Goal: Task Accomplishment & Management: Manage account settings

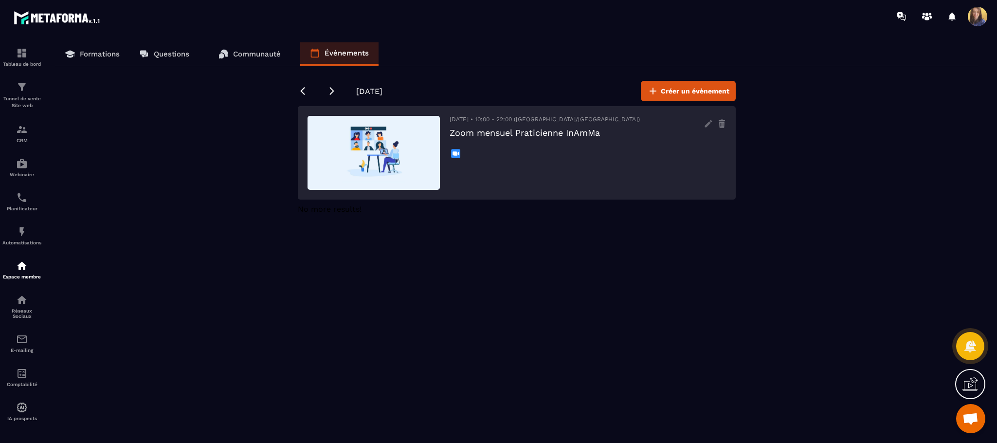
scroll to position [1894, 0]
click at [81, 46] on link "Formations" at bounding box center [92, 53] width 74 height 23
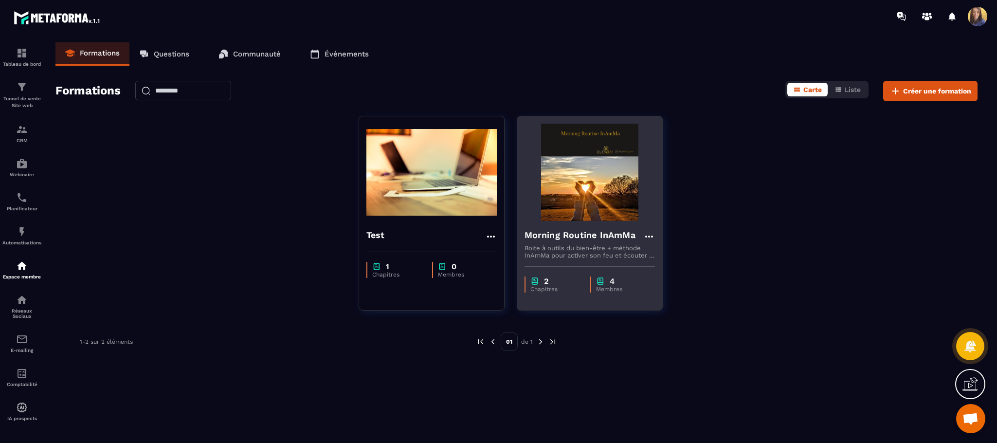
click at [586, 238] on h4 "Morning Routine InAmMa" at bounding box center [579, 235] width 111 height 14
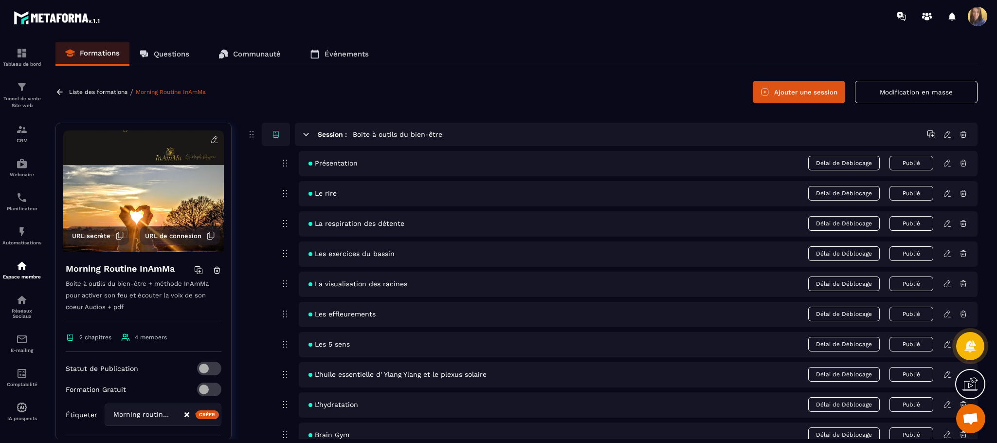
scroll to position [62, 0]
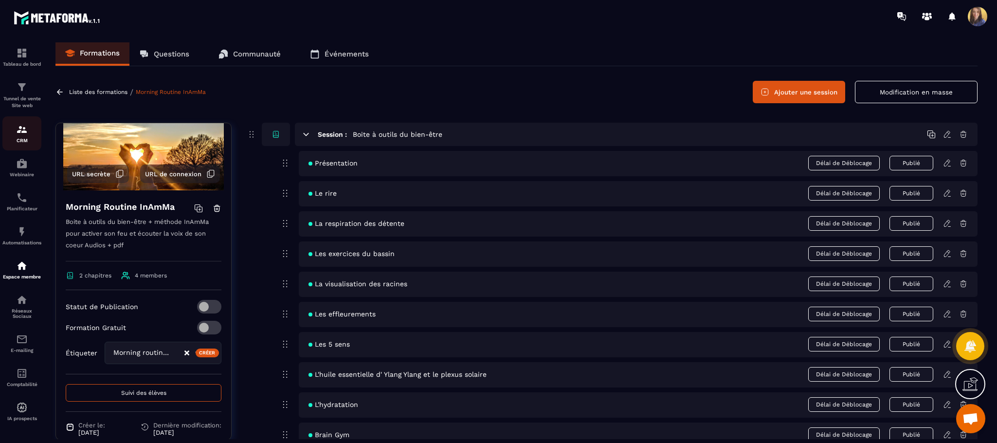
click at [19, 133] on img at bounding box center [22, 130] width 12 height 12
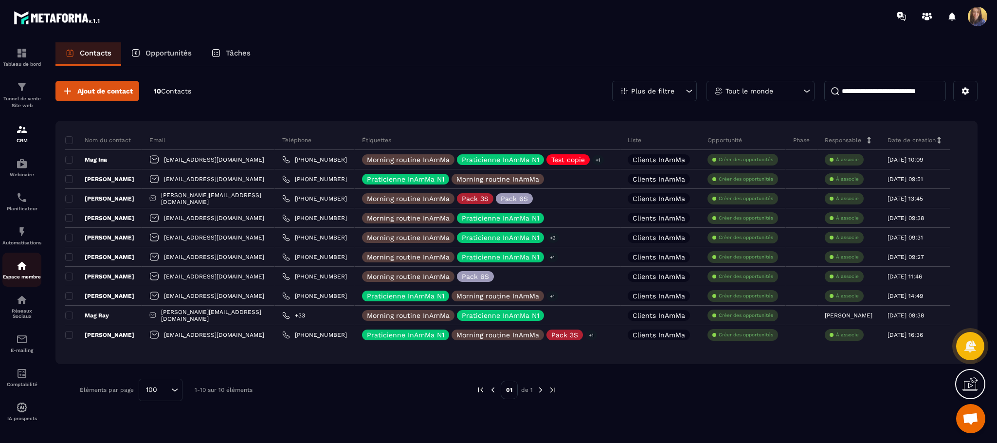
click at [12, 275] on div "Espace membre" at bounding box center [21, 269] width 39 height 19
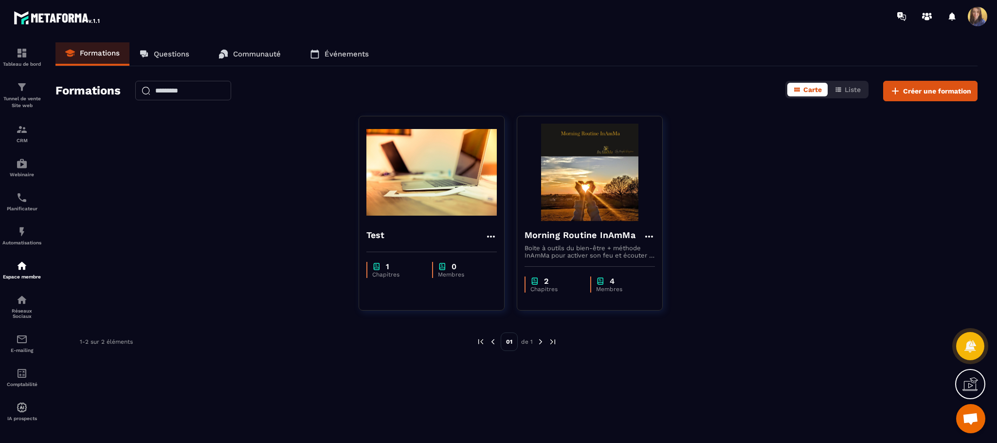
click at [556, 311] on link "Morning Routine InAmMa Boite à outils du bien-être + méthode InAmMa pour active…" at bounding box center [596, 219] width 158 height 207
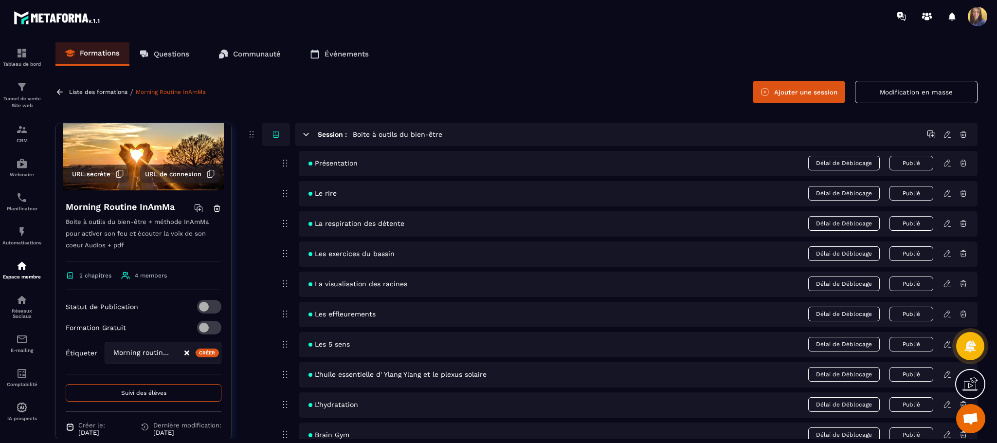
scroll to position [69, 0]
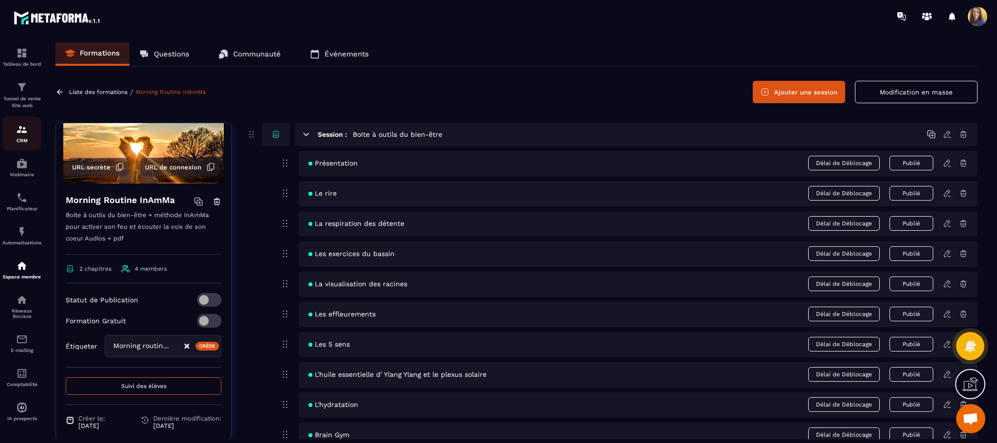
click at [21, 133] on img at bounding box center [22, 130] width 12 height 12
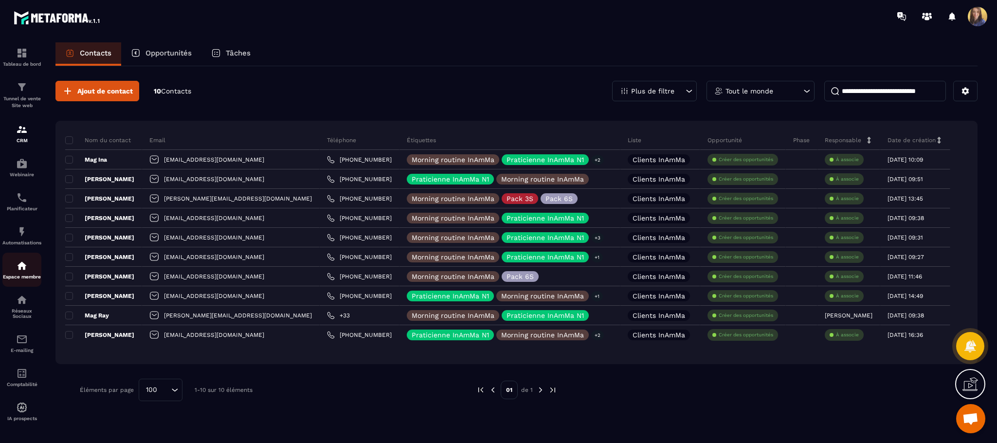
click at [18, 271] on img at bounding box center [22, 266] width 12 height 12
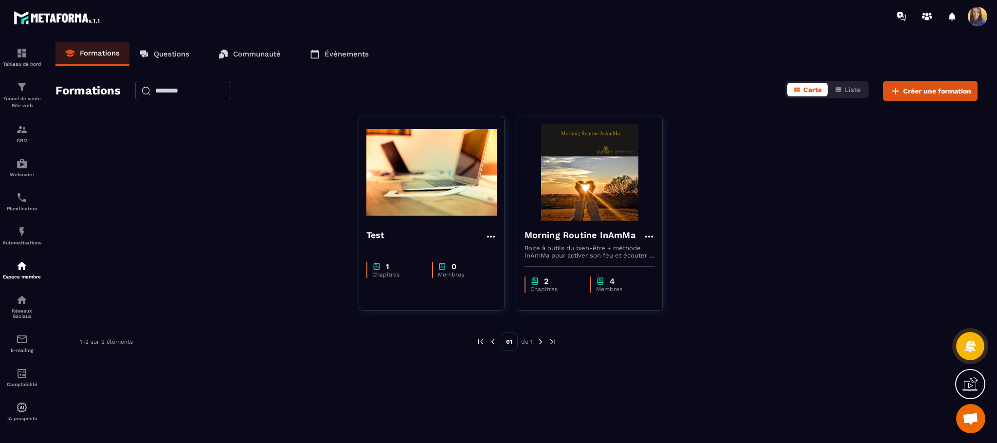
click at [355, 48] on link "Événements" at bounding box center [339, 53] width 78 height 23
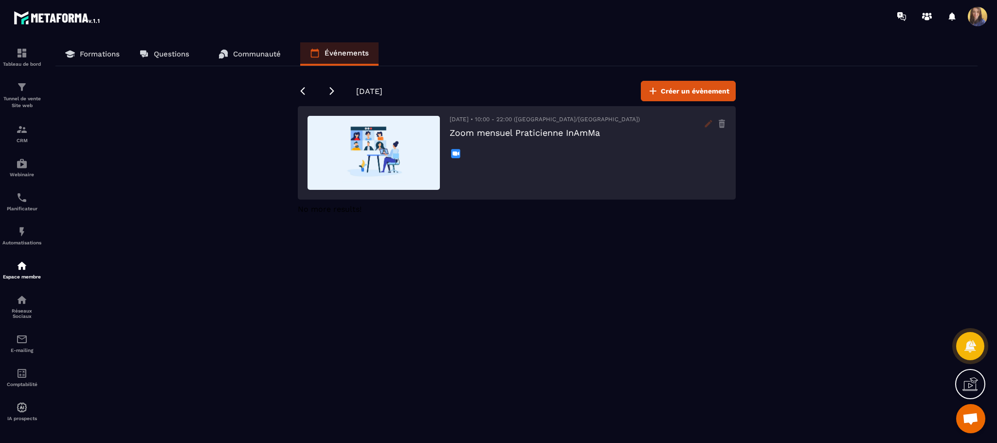
click at [708, 124] on icon at bounding box center [707, 123] width 7 height 7
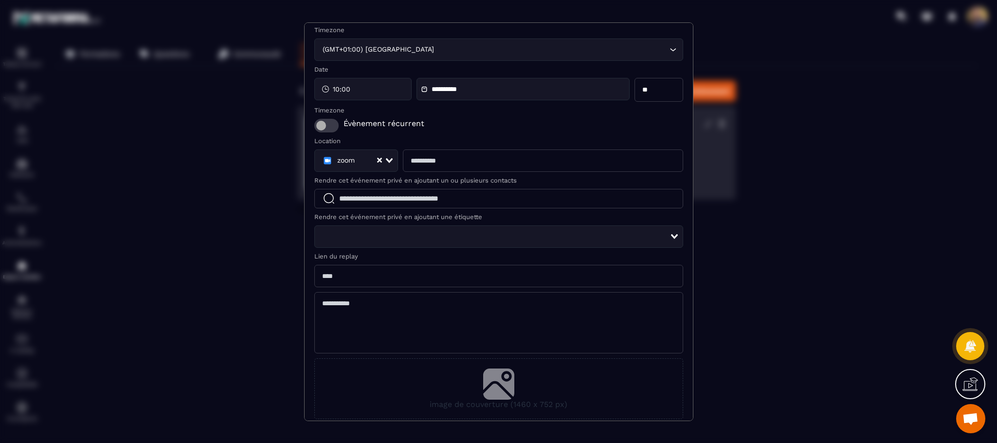
scroll to position [93, 0]
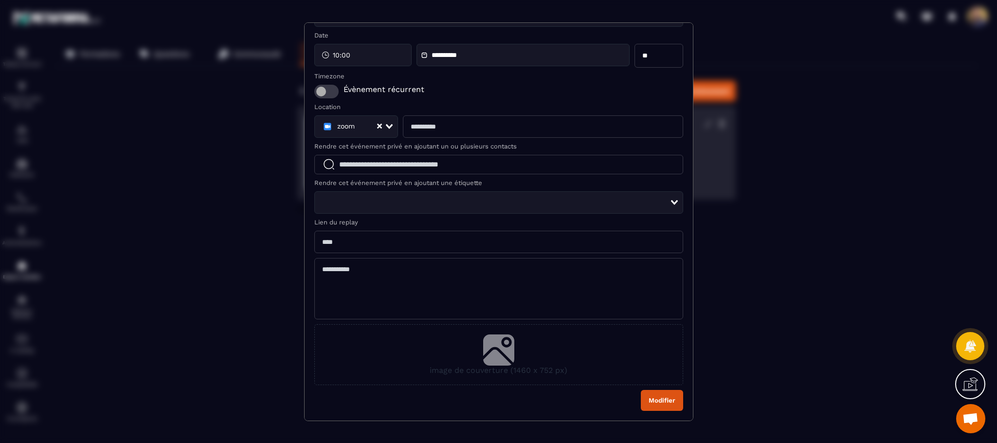
click at [641, 392] on button "Modifier" at bounding box center [662, 400] width 42 height 21
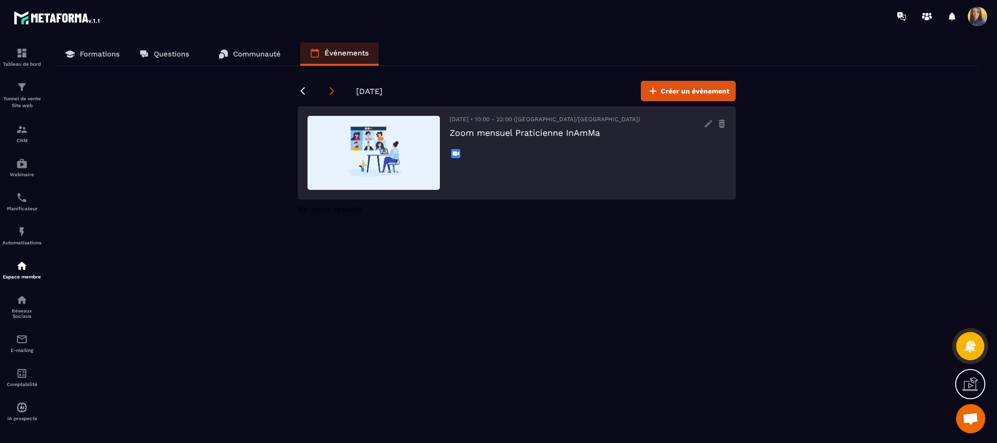
click at [331, 90] on icon at bounding box center [332, 91] width 10 height 10
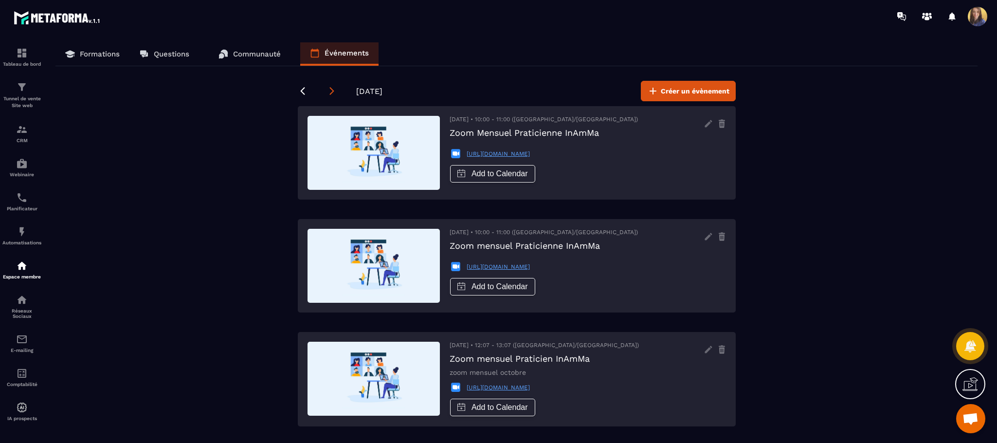
click at [334, 89] on icon at bounding box center [332, 91] width 10 height 10
click at [299, 89] on icon at bounding box center [303, 91] width 10 height 10
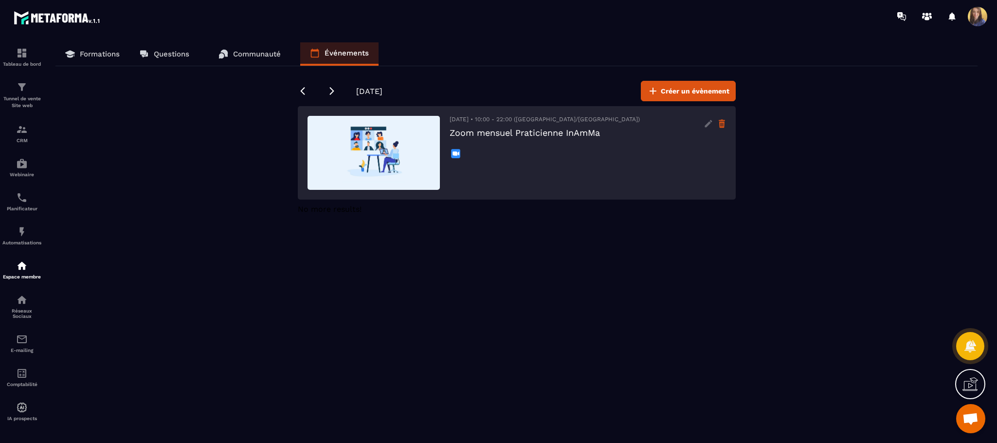
click at [725, 126] on icon at bounding box center [721, 124] width 8 height 16
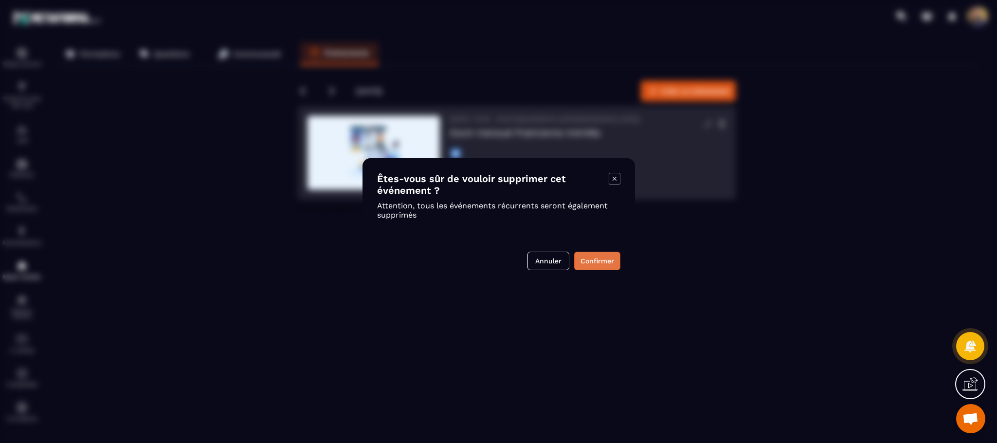
click at [594, 259] on button "Confirmer" at bounding box center [597, 260] width 46 height 18
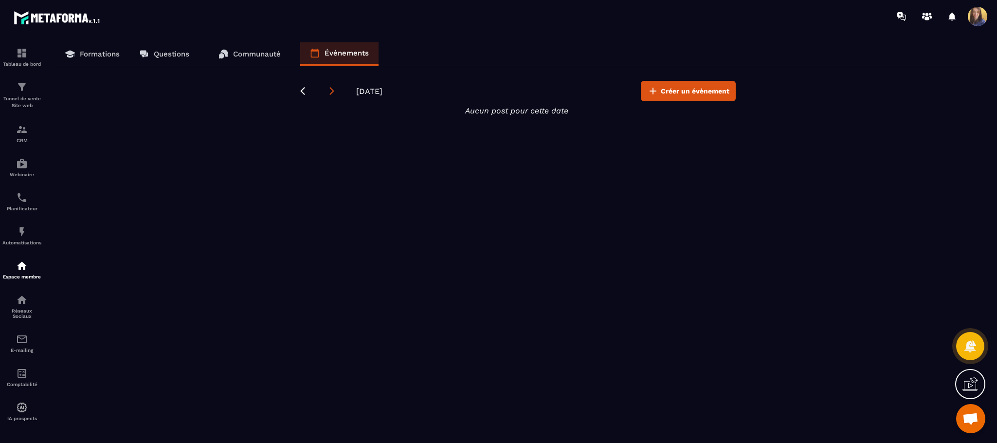
click at [333, 91] on icon at bounding box center [331, 91] width 4 height 8
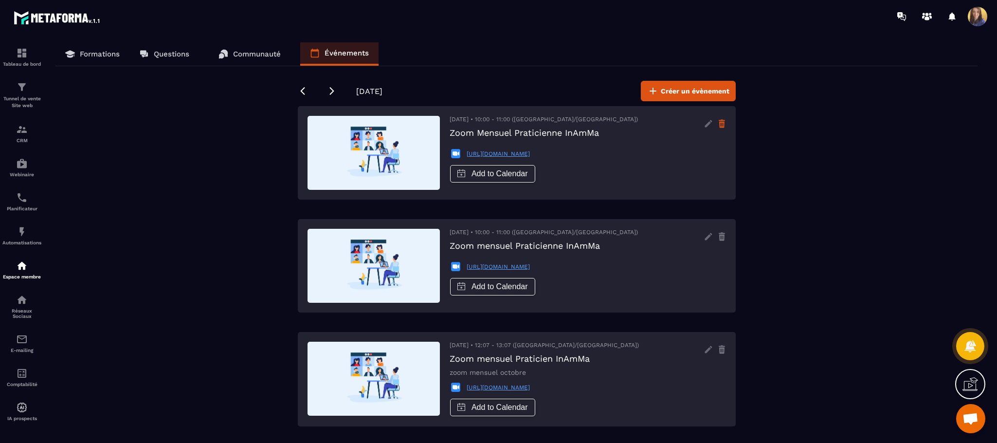
click at [718, 125] on icon at bounding box center [721, 124] width 8 height 16
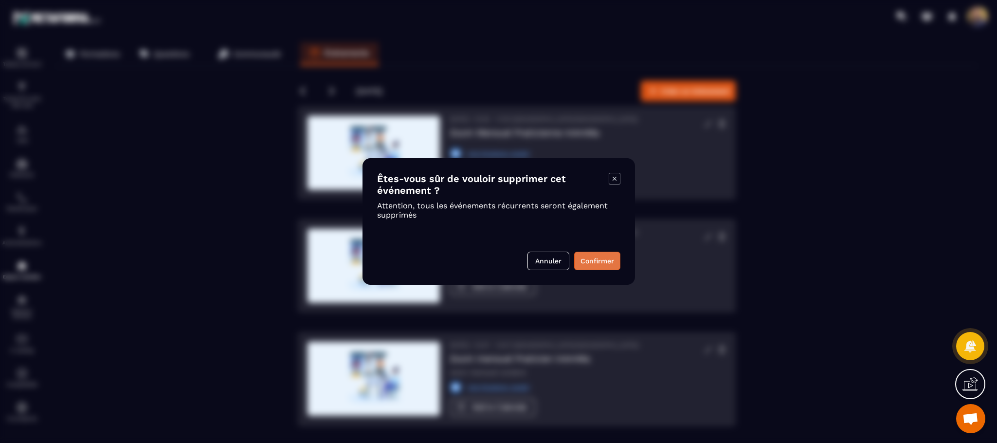
click at [611, 257] on button "Confirmer" at bounding box center [597, 260] width 46 height 18
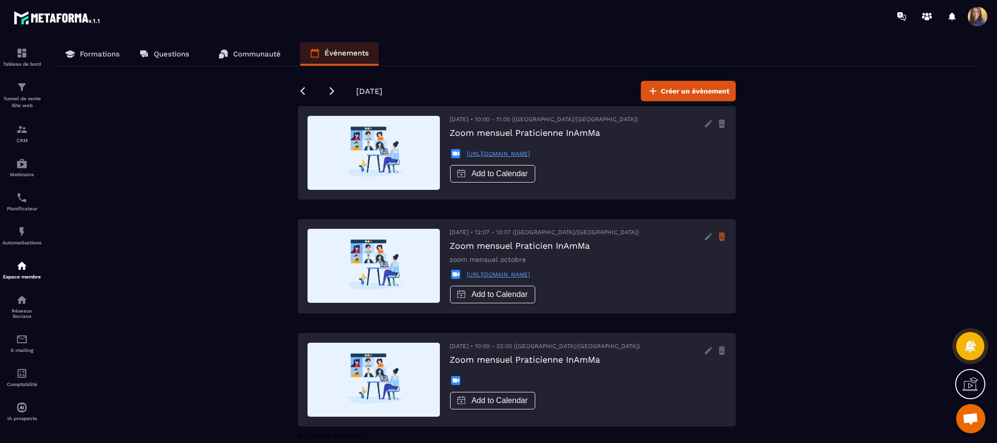
click at [720, 235] on icon at bounding box center [721, 237] width 5 height 6
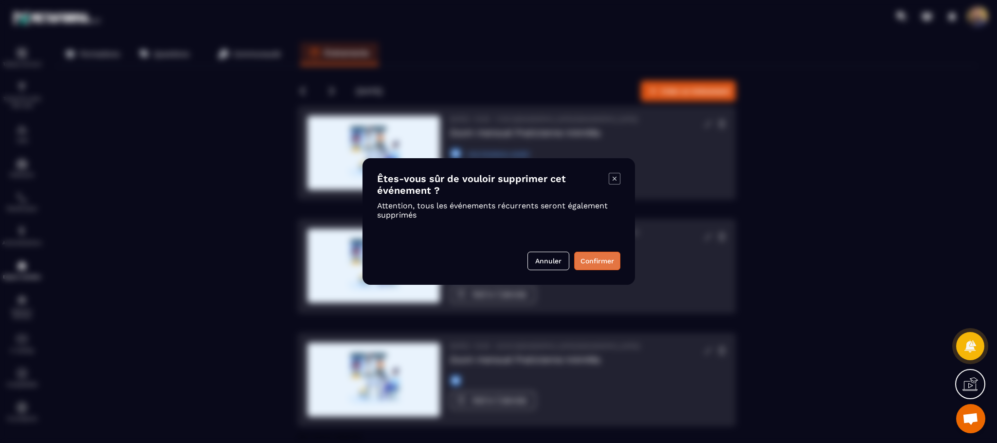
click at [596, 260] on button "Confirmer" at bounding box center [597, 260] width 46 height 18
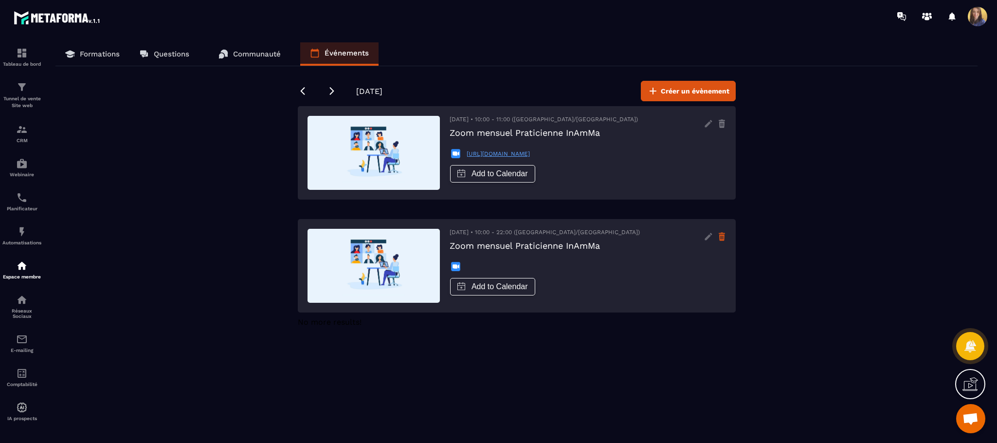
click at [721, 238] on icon at bounding box center [721, 237] width 8 height 16
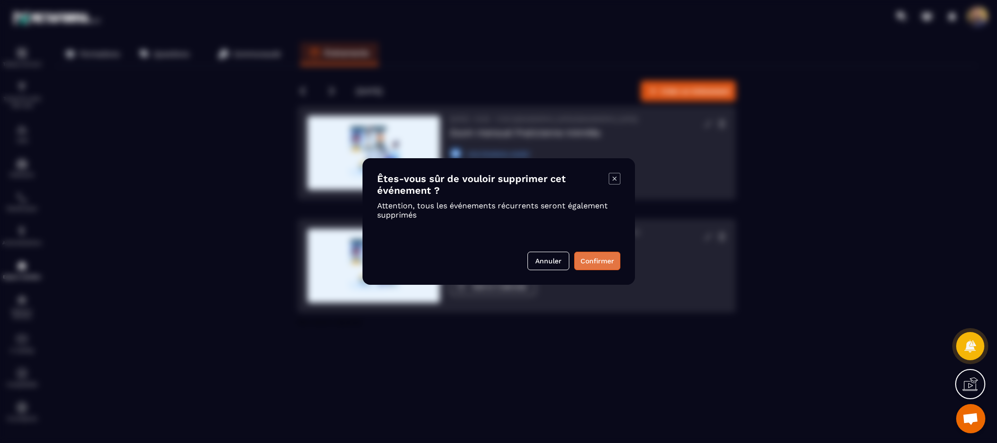
click at [590, 257] on button "Confirmer" at bounding box center [597, 260] width 46 height 18
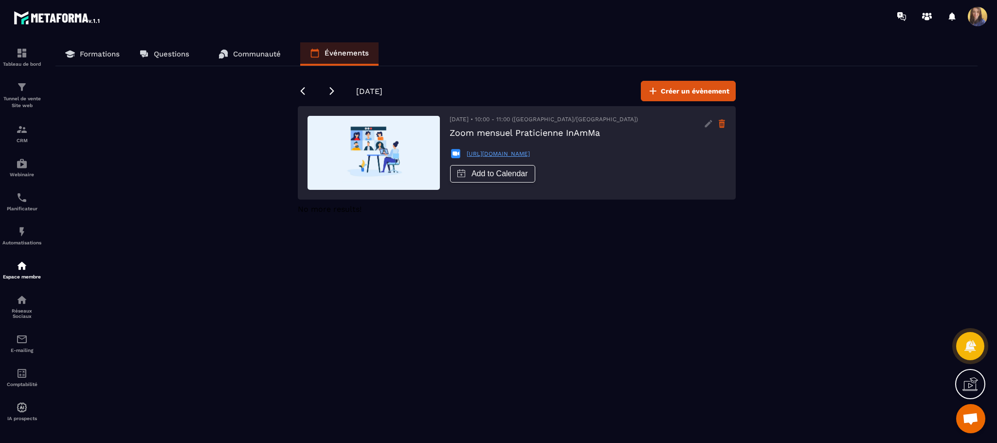
click at [718, 120] on icon at bounding box center [721, 124] width 8 height 16
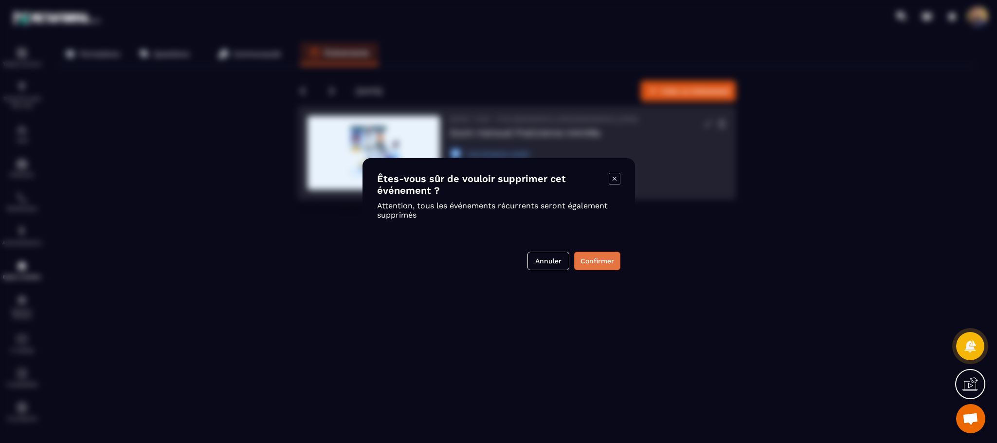
click at [611, 257] on button "Confirmer" at bounding box center [597, 260] width 46 height 18
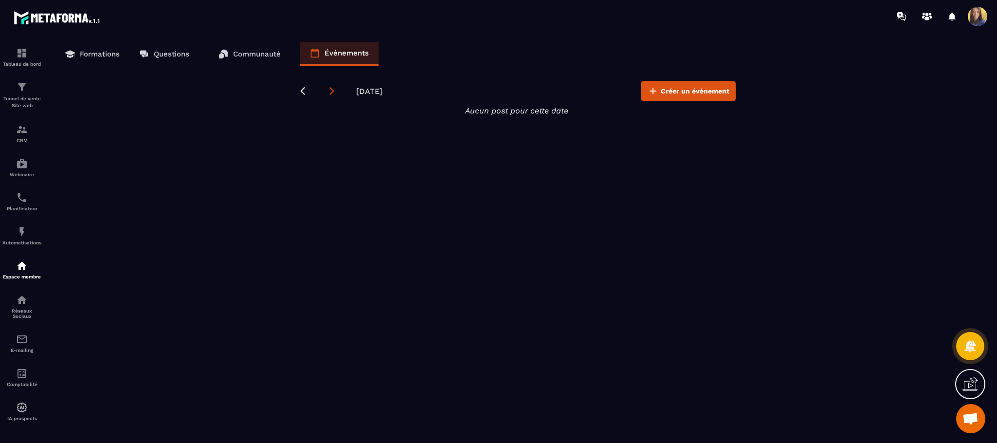
click at [332, 89] on icon at bounding box center [332, 91] width 10 height 10
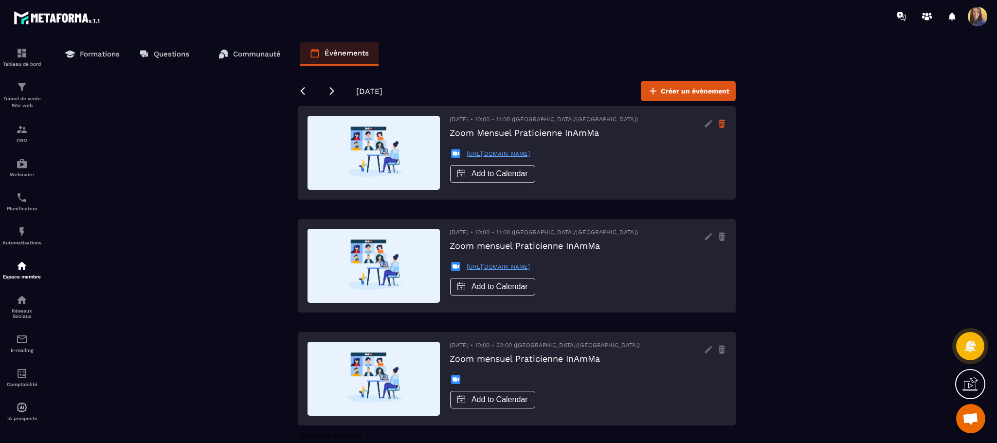
click at [721, 125] on icon at bounding box center [721, 125] width 5 height 6
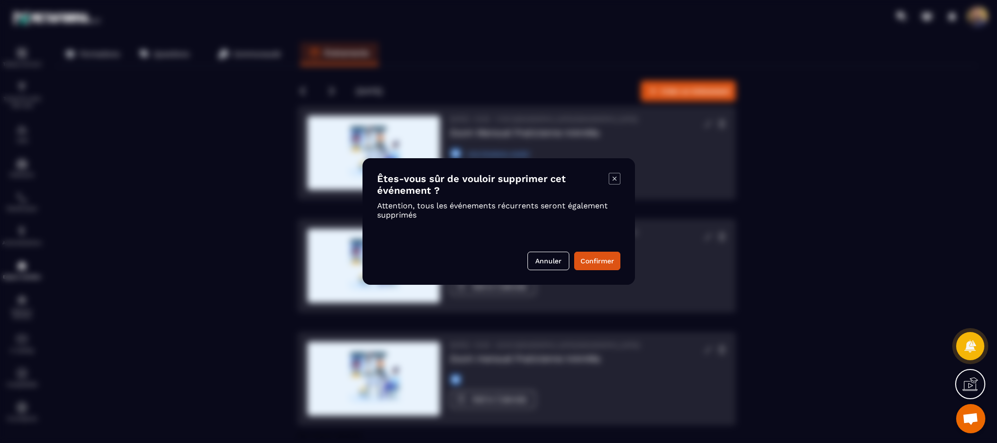
click at [588, 272] on div "Êtes-vous sûr de vouloir supprimer cet événement ? Attention, tous les événemen…" at bounding box center [498, 221] width 272 height 126
click at [588, 263] on button "Confirmer" at bounding box center [597, 260] width 46 height 18
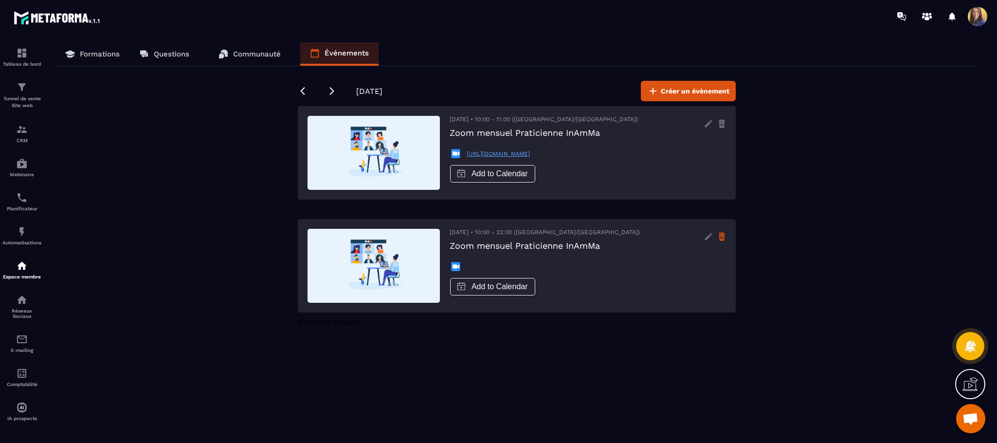
click at [720, 238] on icon at bounding box center [721, 237] width 8 height 16
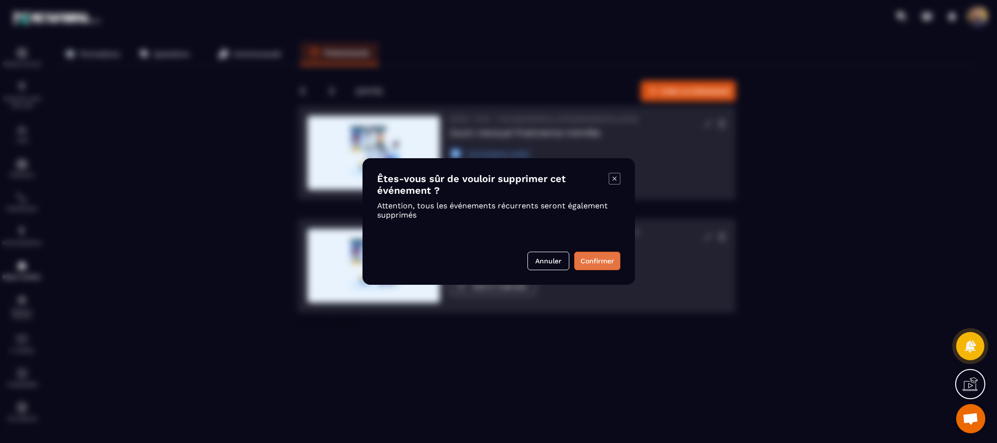
click at [597, 265] on button "Confirmer" at bounding box center [597, 260] width 46 height 18
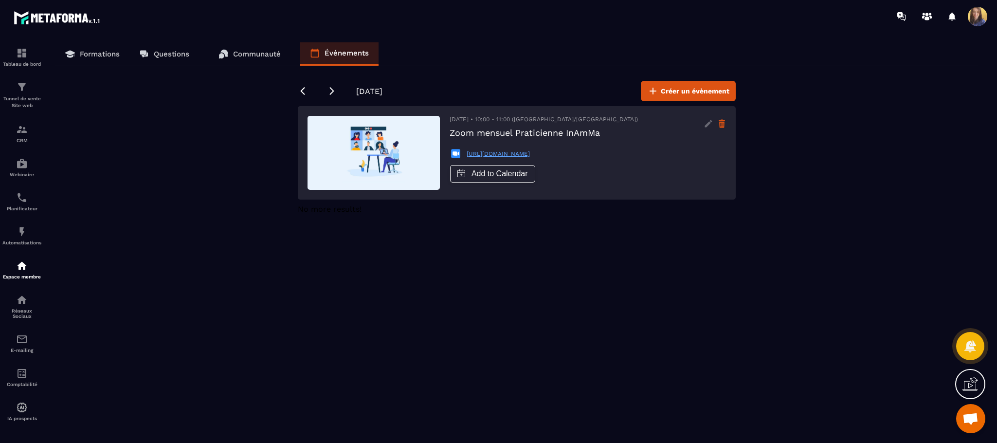
click at [721, 125] on icon at bounding box center [721, 124] width 8 height 16
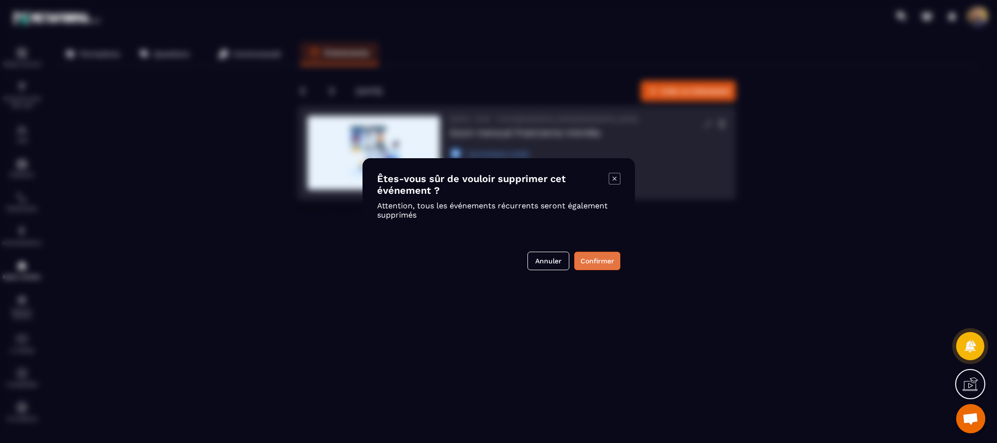
click at [586, 260] on button "Confirmer" at bounding box center [597, 260] width 46 height 18
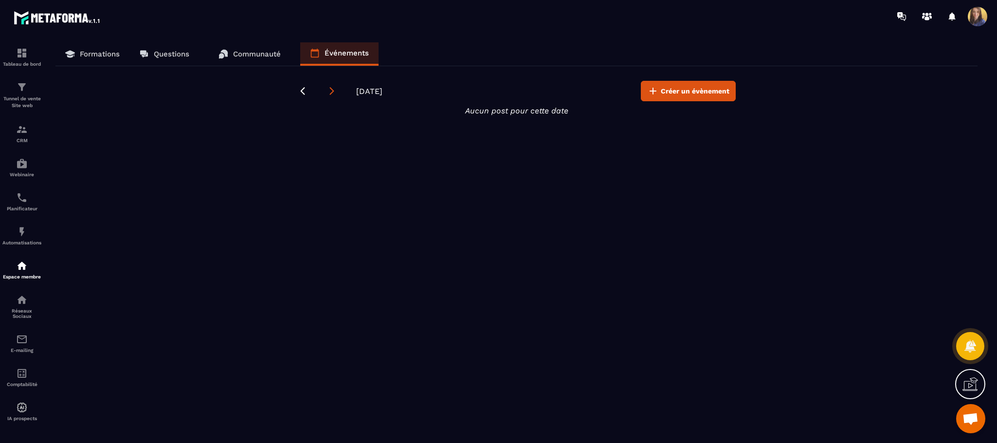
click at [334, 87] on icon at bounding box center [332, 91] width 10 height 10
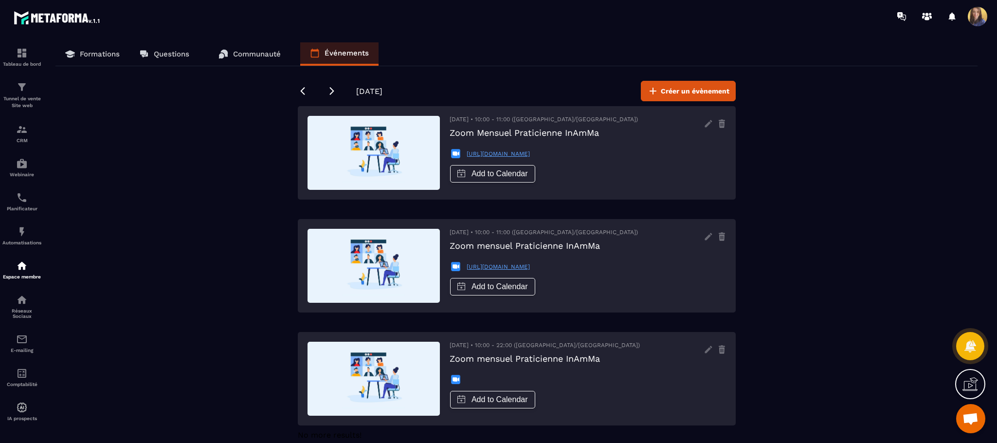
click at [307, 92] on div "[DATE] Créer un évènement" at bounding box center [517, 91] width 438 height 20
click at [303, 88] on icon at bounding box center [302, 91] width 4 height 8
click at [298, 88] on icon at bounding box center [303, 91] width 10 height 10
click at [298, 93] on icon at bounding box center [303, 91] width 10 height 10
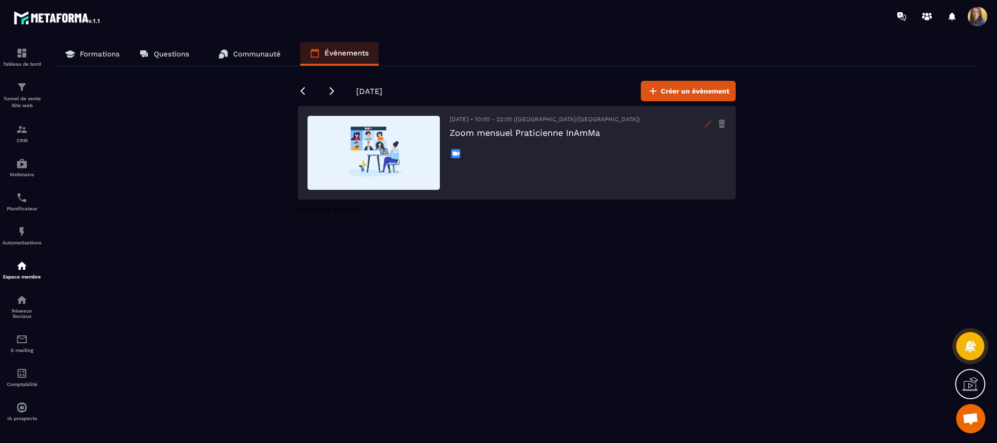
click at [700, 127] on icon at bounding box center [708, 124] width 16 height 16
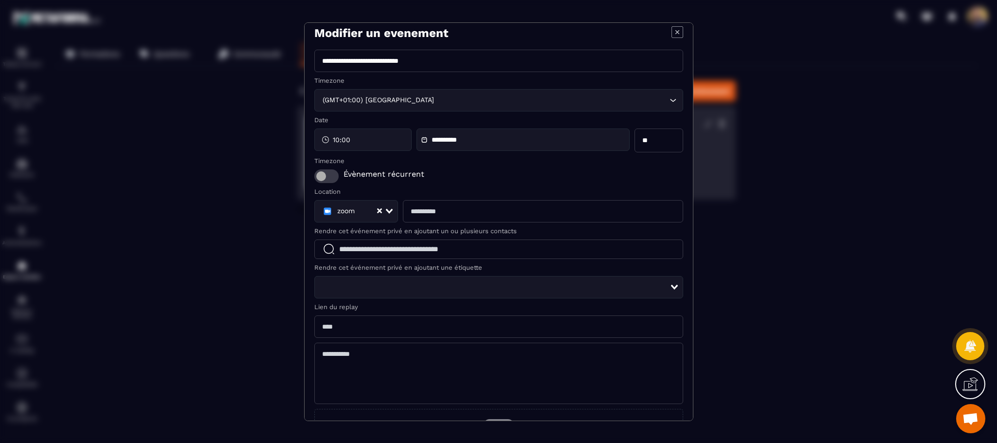
scroll to position [3, 0]
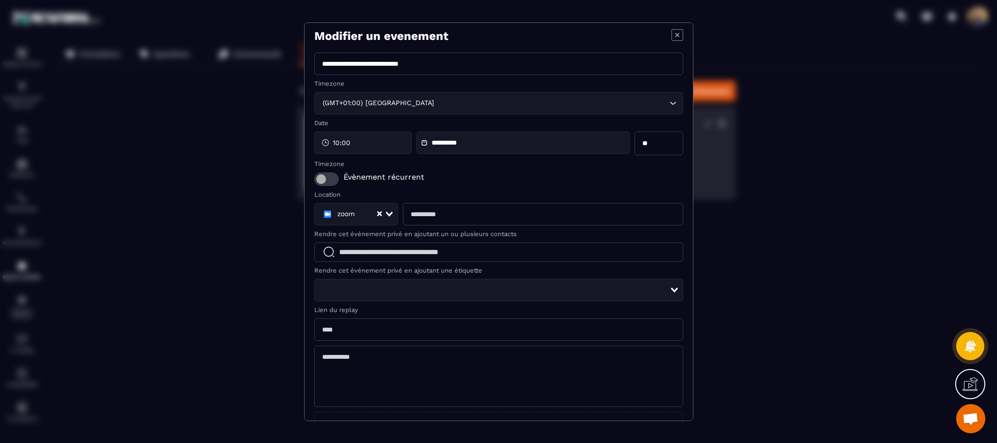
click at [671, 34] on icon "Modal window" at bounding box center [677, 35] width 12 height 12
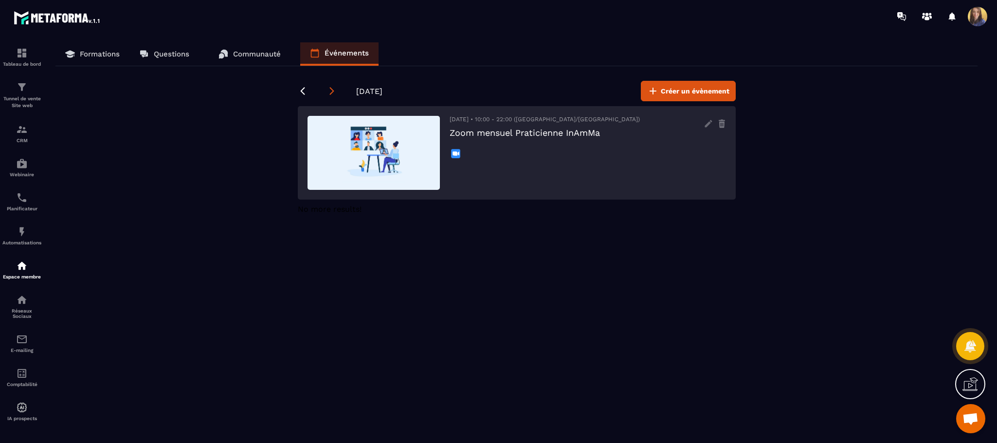
click at [330, 90] on icon at bounding box center [332, 91] width 10 height 10
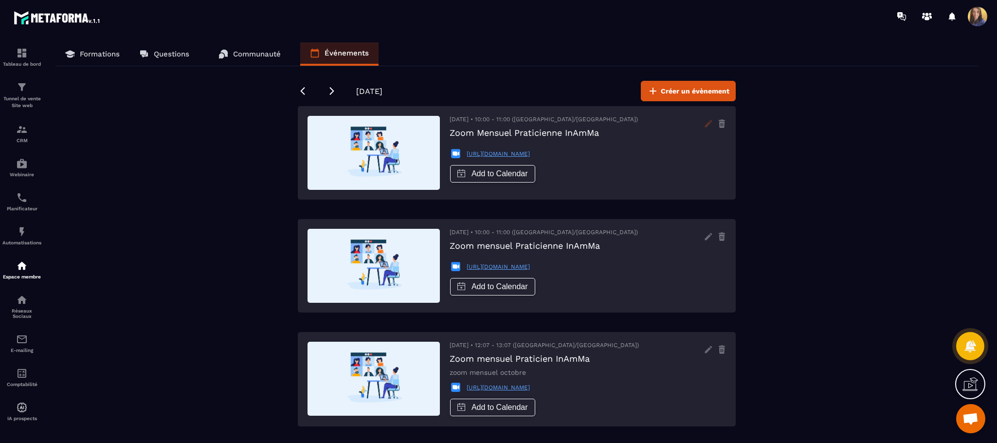
click at [706, 125] on icon at bounding box center [707, 123] width 7 height 7
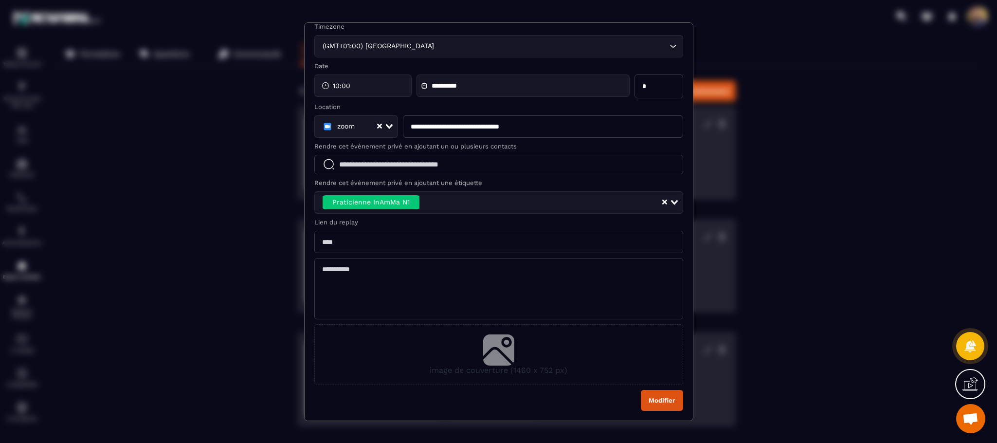
scroll to position [0, 0]
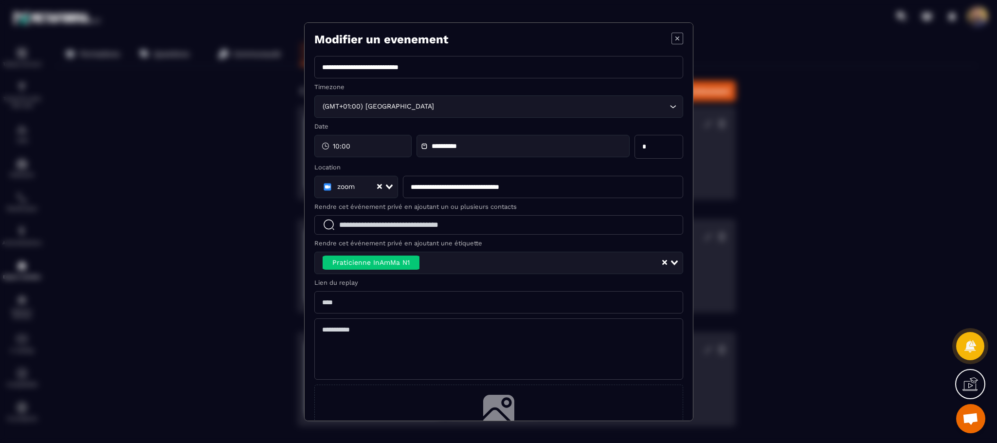
click at [671, 42] on icon "Modal window" at bounding box center [677, 39] width 12 height 12
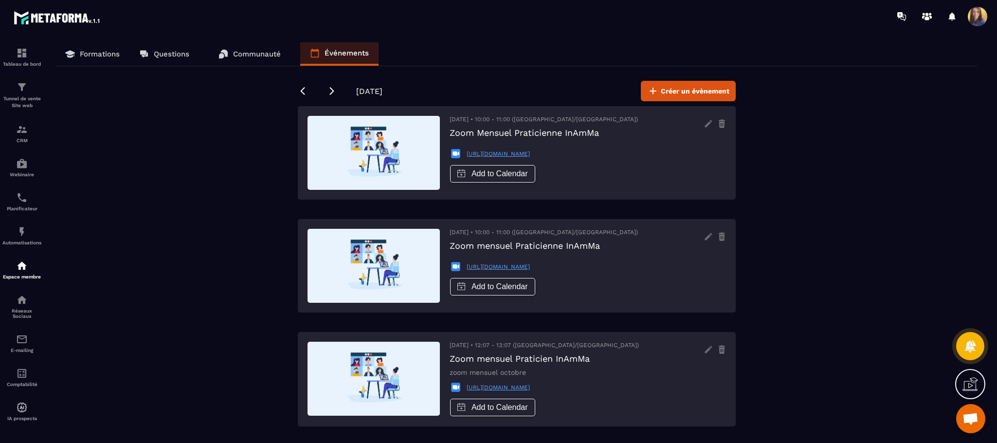
click at [980, 16] on span at bounding box center [976, 16] width 19 height 19
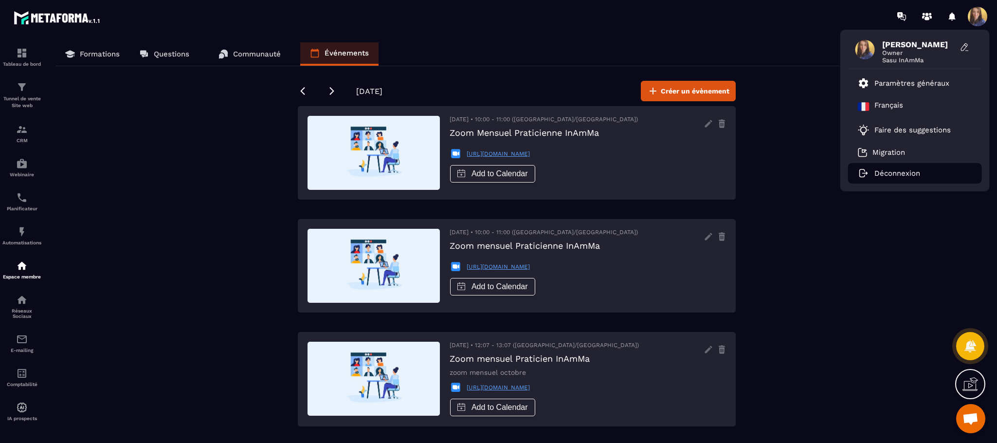
click at [889, 179] on li "Déconnexion" at bounding box center [915, 173] width 134 height 20
